Goal: Task Accomplishment & Management: Complete application form

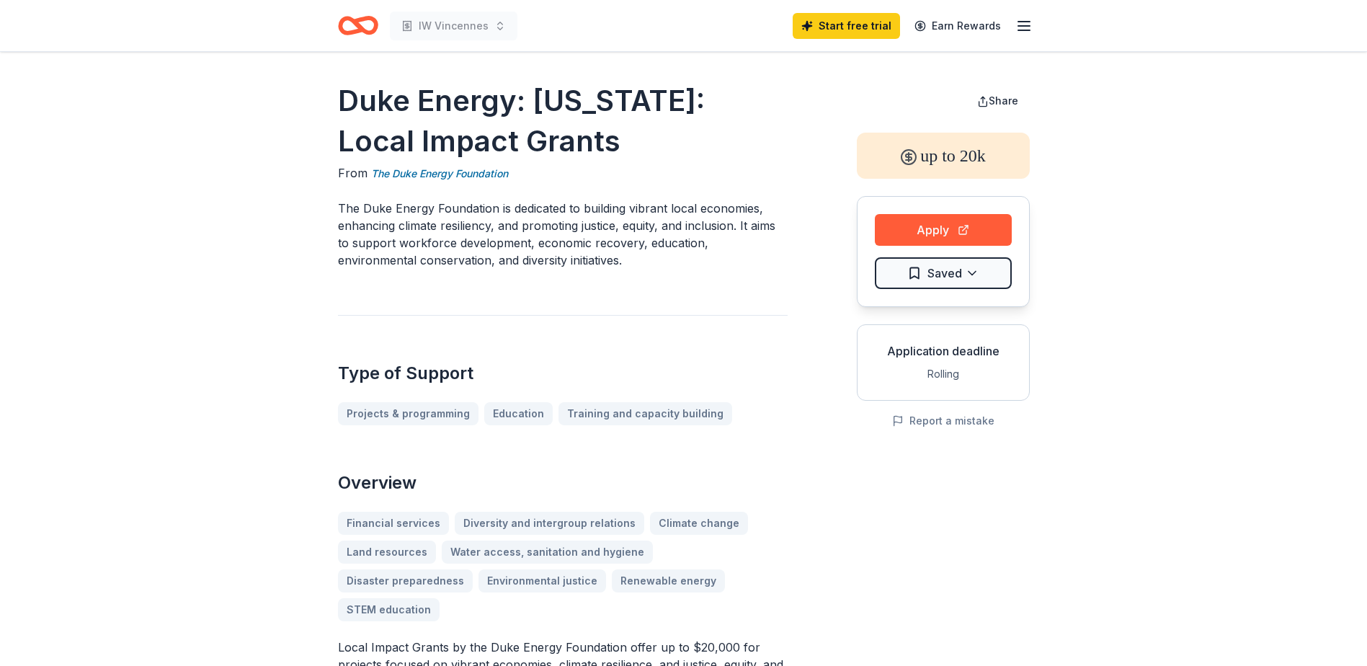
click at [1026, 30] on line "button" at bounding box center [1025, 30] width 12 height 0
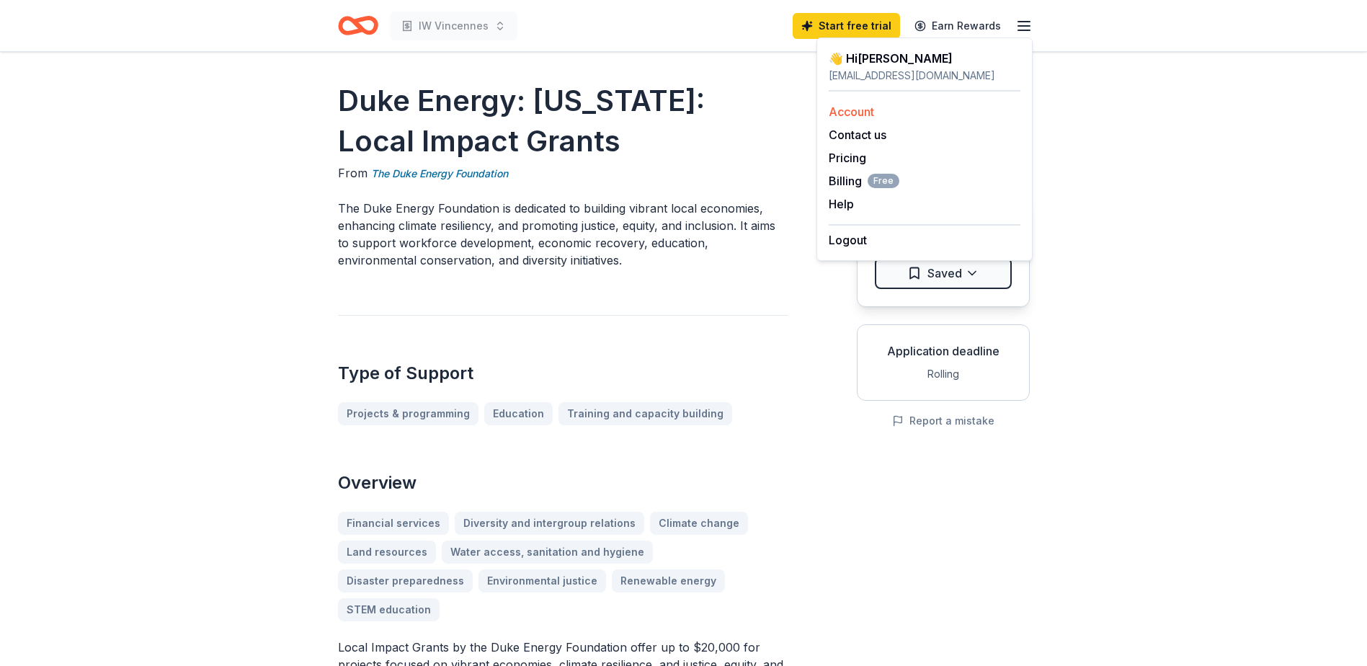
click at [853, 114] on link "Account" at bounding box center [851, 112] width 45 height 14
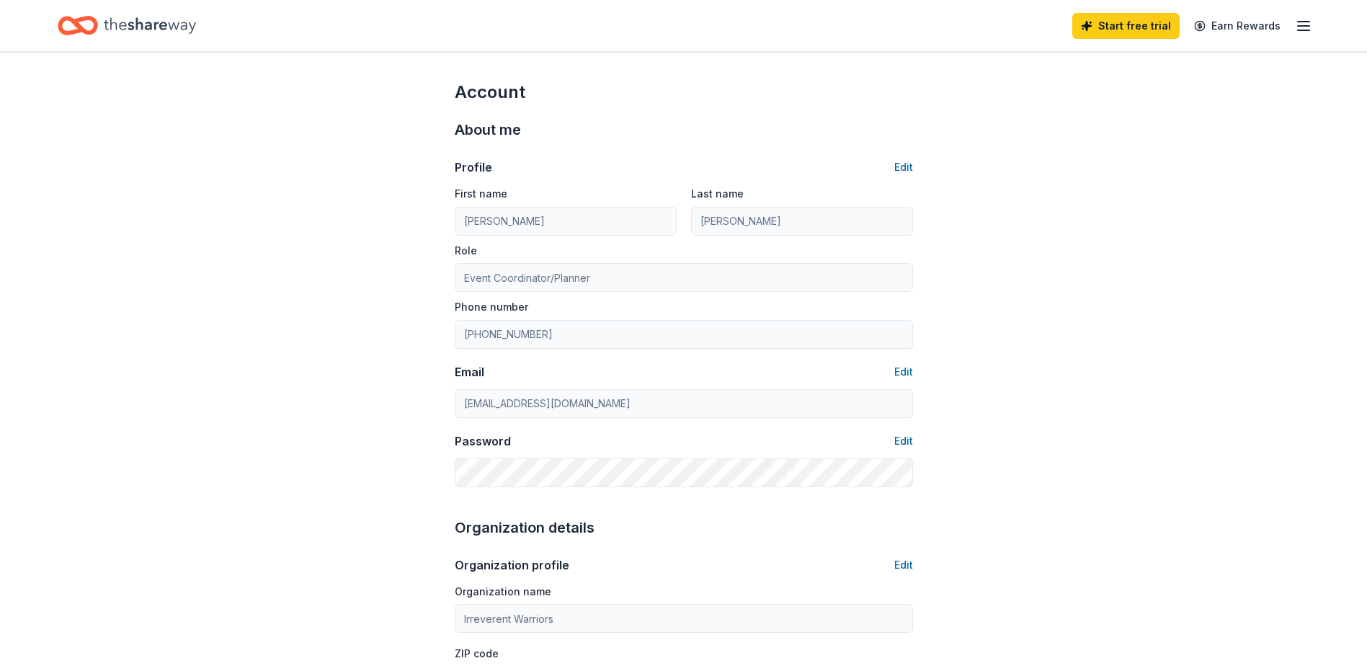
click at [143, 36] on icon "Home" at bounding box center [150, 26] width 92 height 30
click at [148, 25] on icon "Home" at bounding box center [150, 26] width 92 height 30
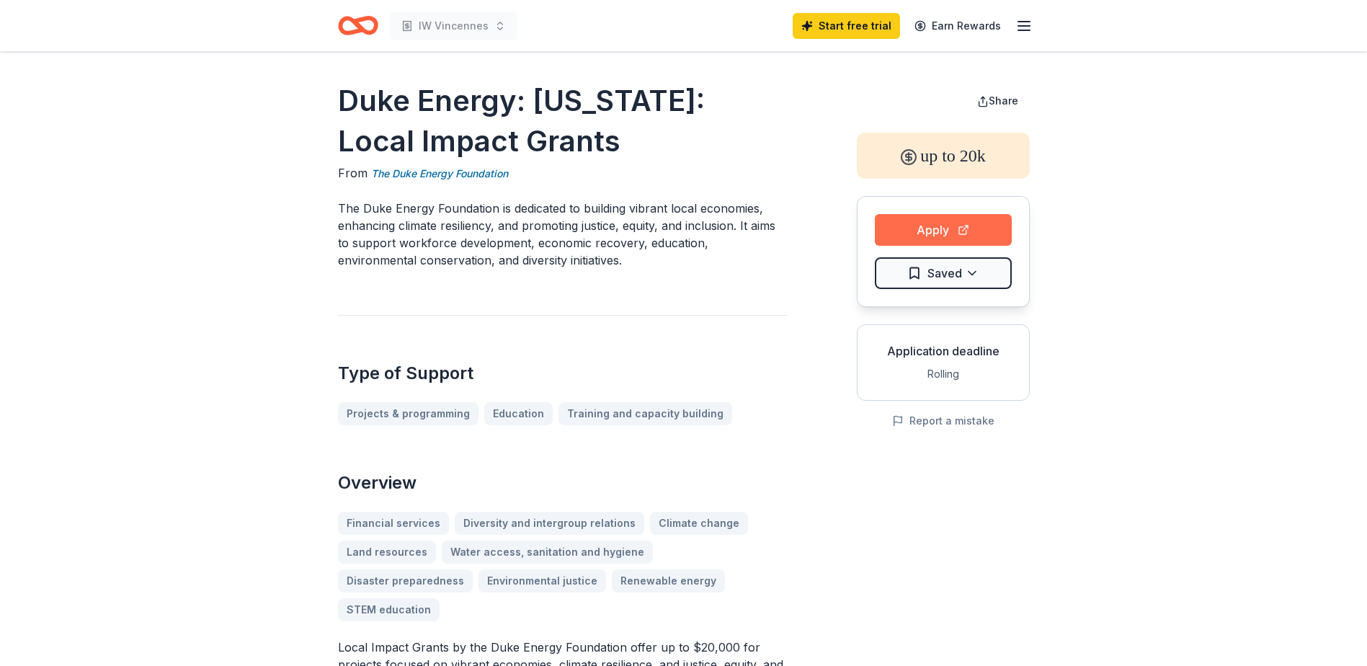
click at [922, 238] on button "Apply" at bounding box center [943, 230] width 137 height 32
